Goal: Complete application form

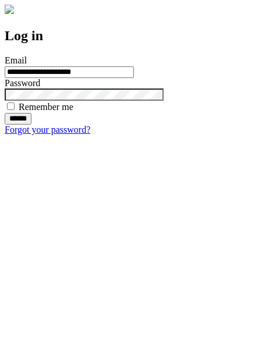
type input "**********"
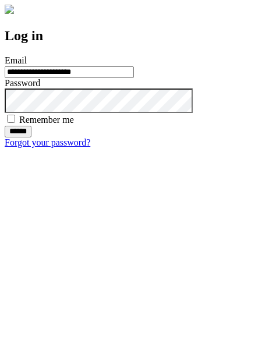
click at [31, 137] on input "******" at bounding box center [18, 132] width 27 height 12
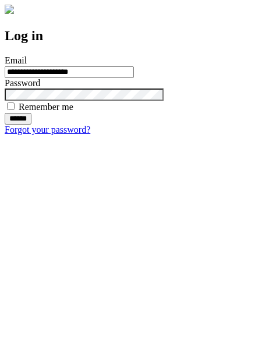
type input "**********"
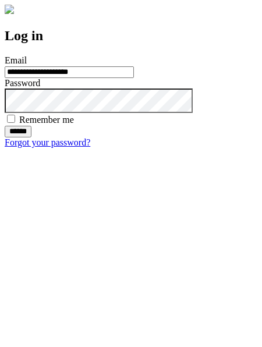
click at [31, 137] on input "******" at bounding box center [18, 132] width 27 height 12
